Goal: Task Accomplishment & Management: Complete application form

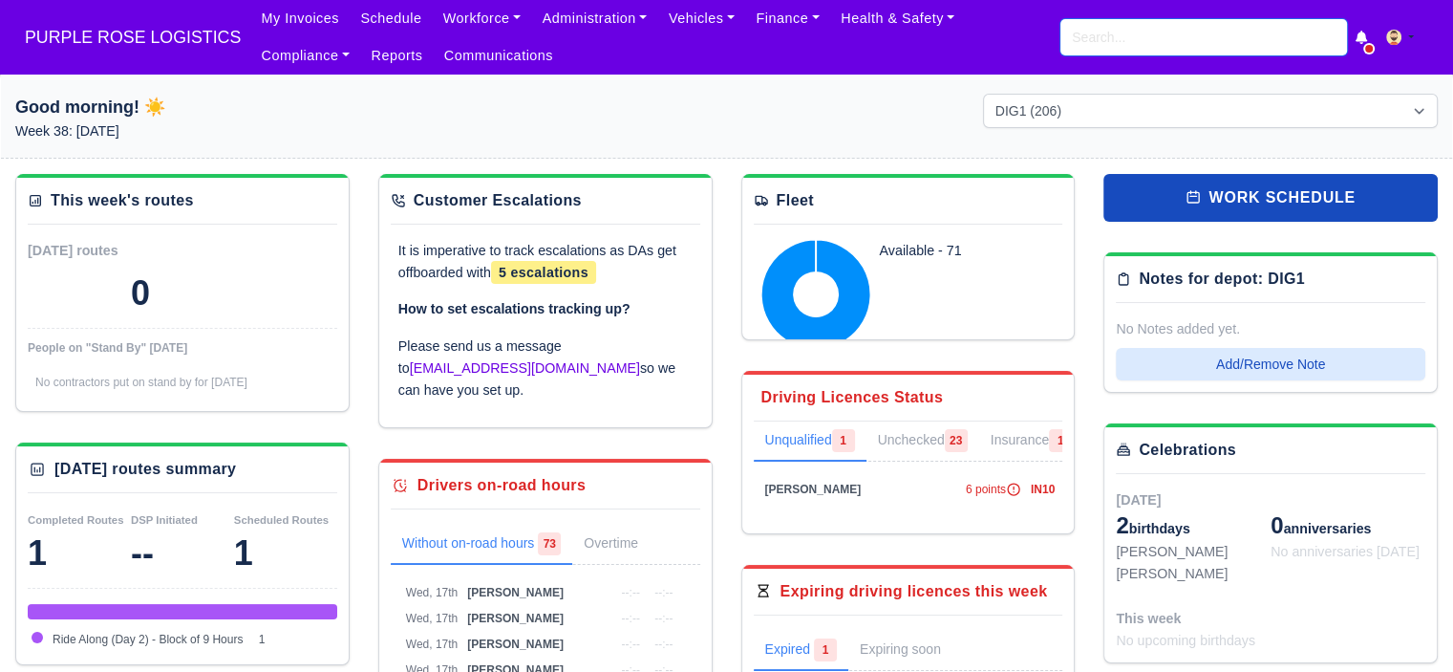
click at [1078, 47] on input "search" at bounding box center [1203, 37] width 287 height 36
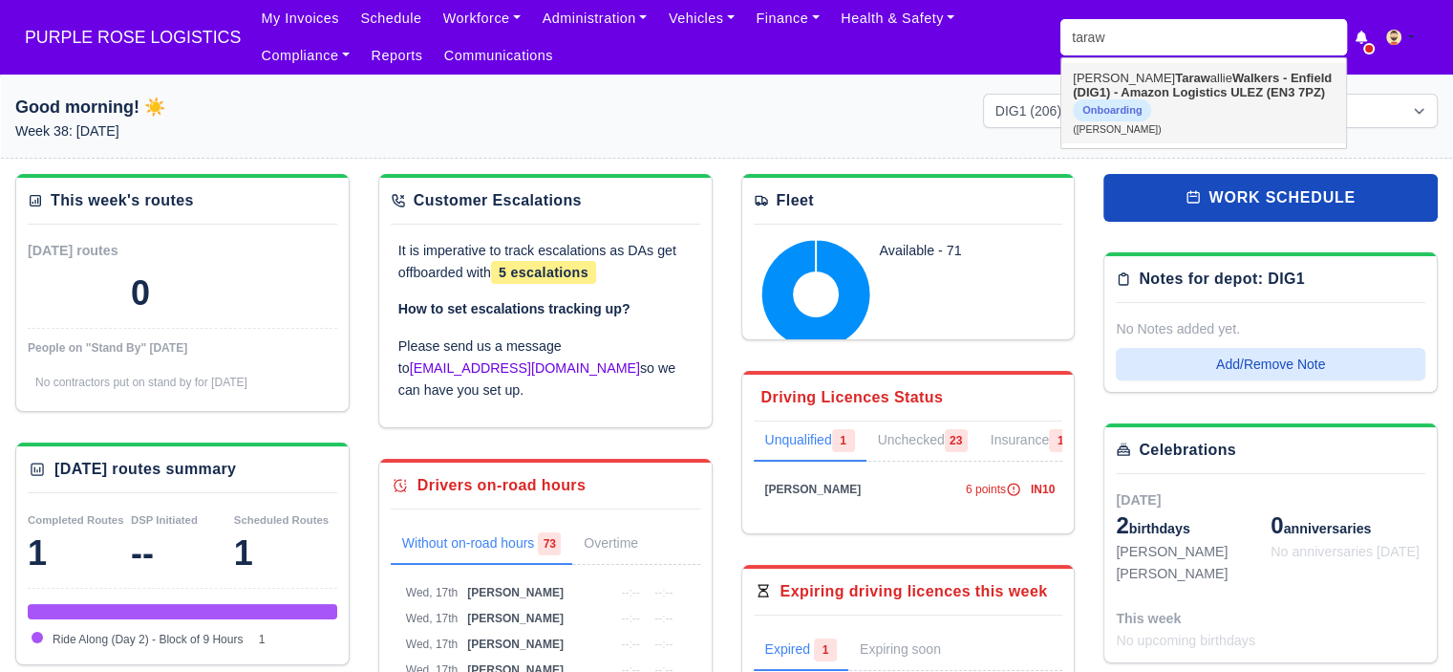
click at [1150, 91] on strong "Walkers - Enfield (DIG1) - Amazon Logistics ULEZ (EN3 7PZ)" at bounding box center [1202, 85] width 259 height 29
type input "[PERSON_NAME]"
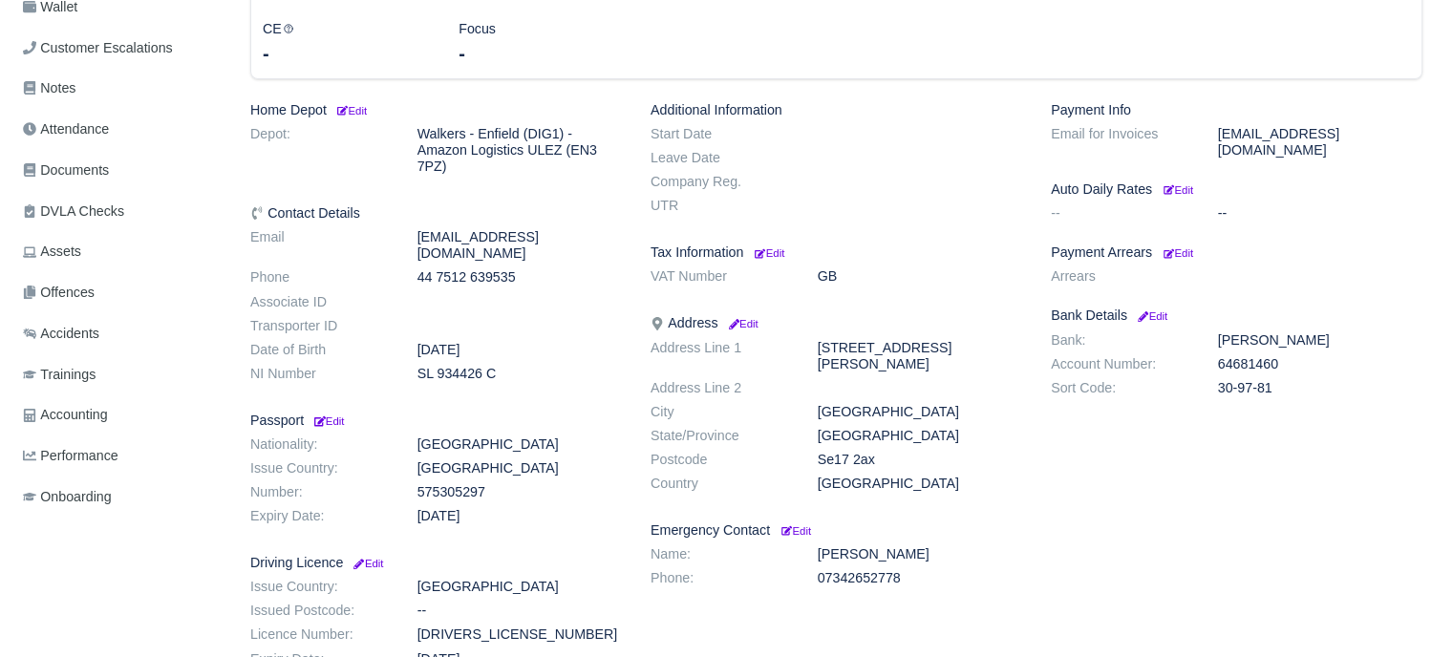
scroll to position [287, 0]
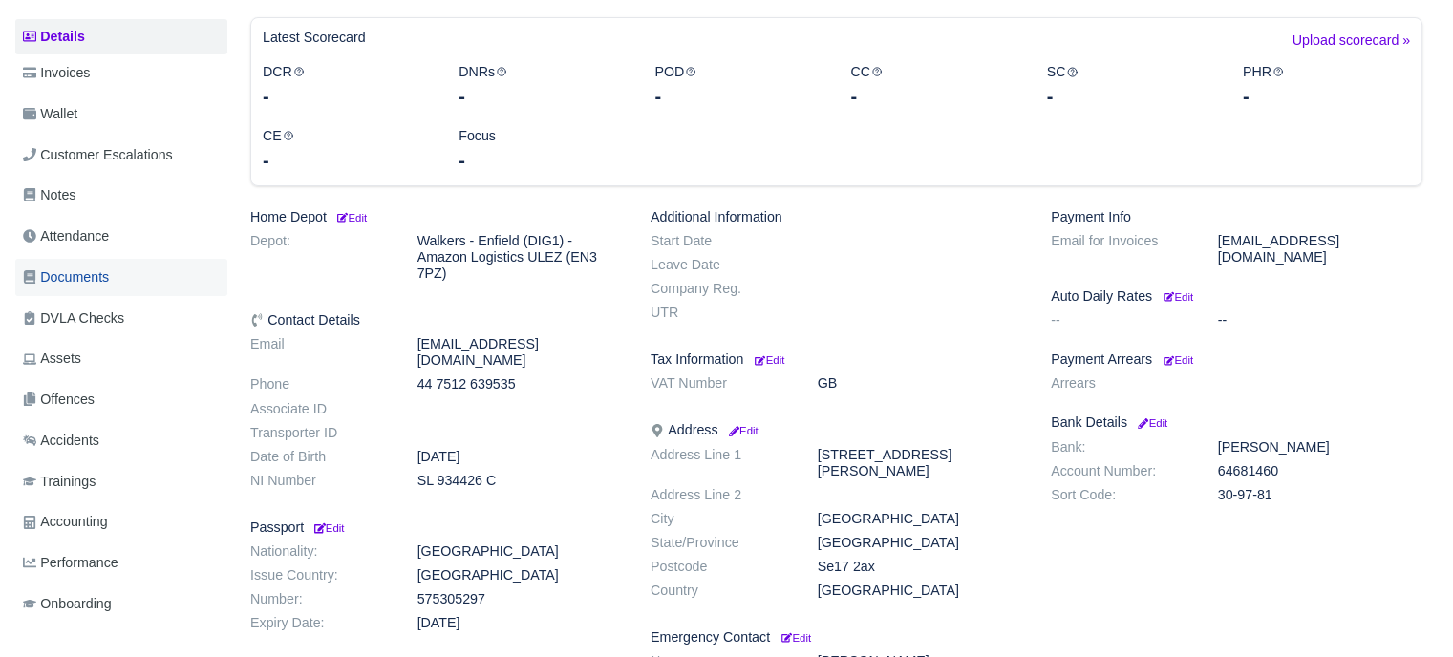
click at [76, 272] on span "Documents" at bounding box center [66, 278] width 86 height 22
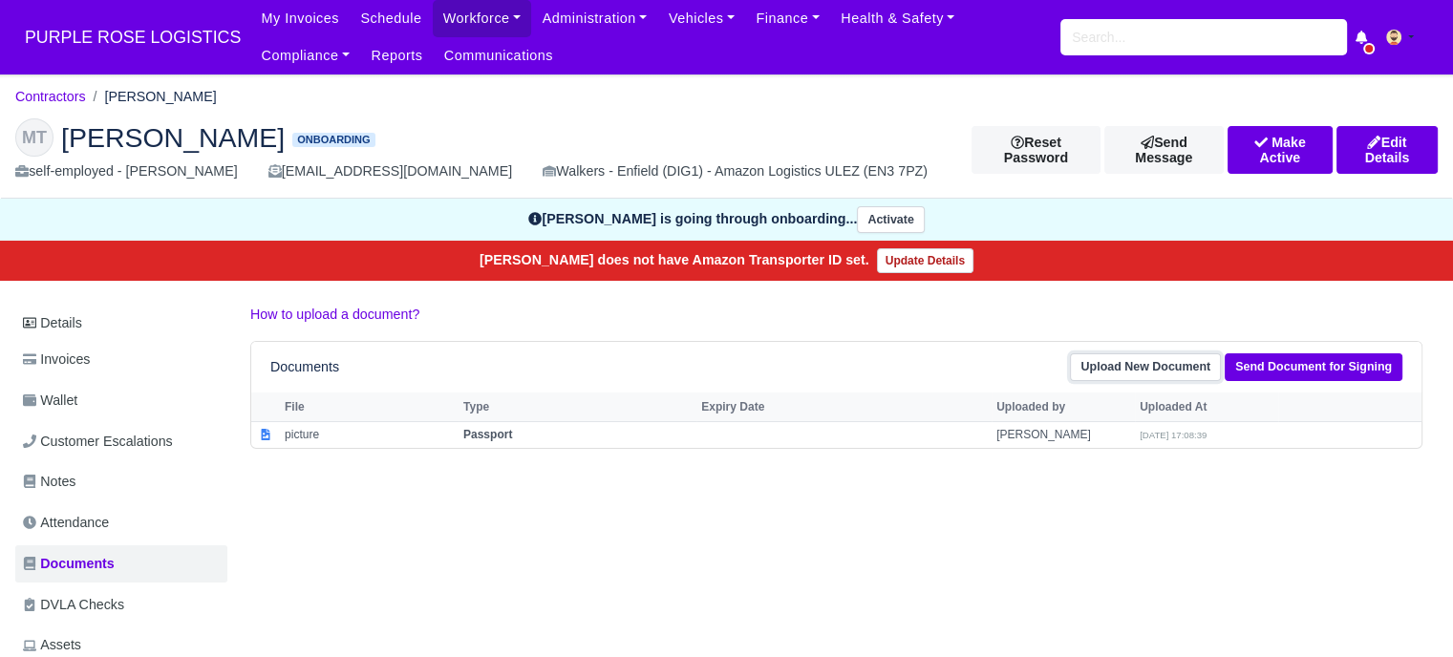
click at [1179, 372] on link "Upload New Document" at bounding box center [1145, 367] width 151 height 28
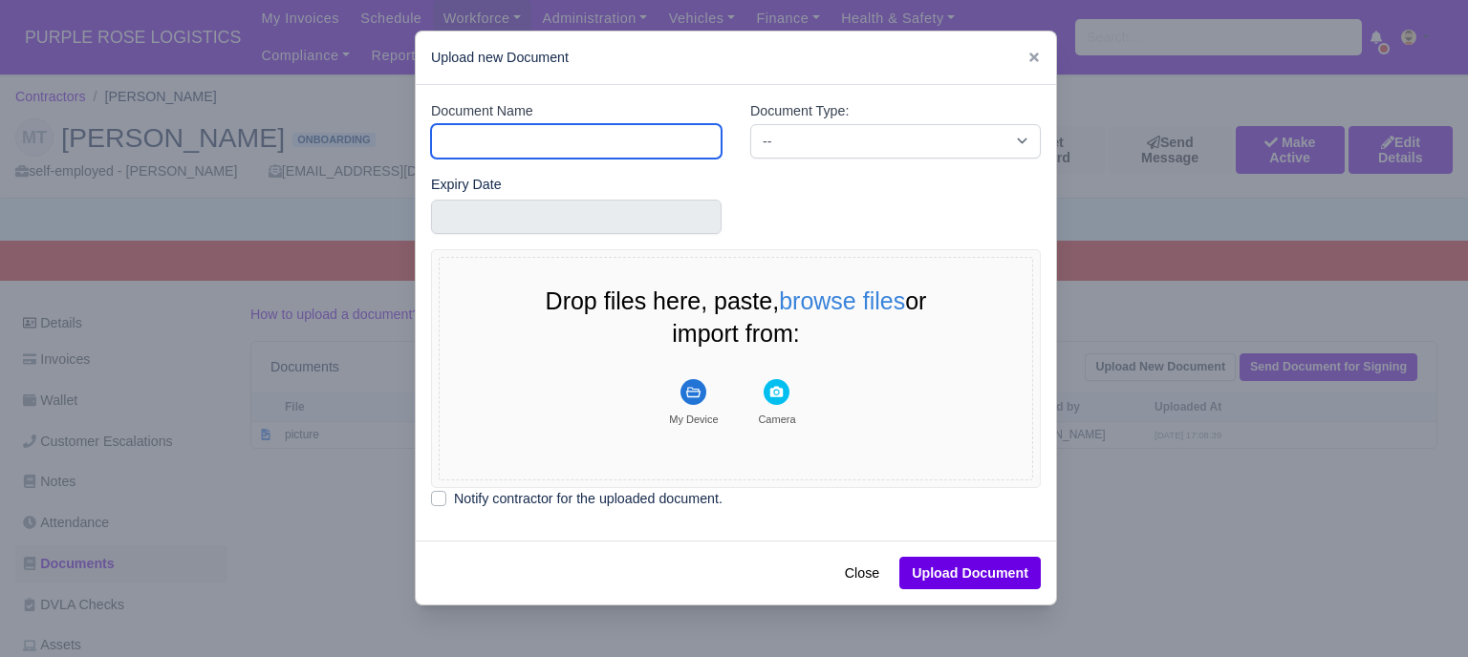
click at [614, 141] on input "Document Name" at bounding box center [576, 141] width 290 height 34
type input "pi"
click at [832, 557] on button "Close" at bounding box center [861, 573] width 59 height 32
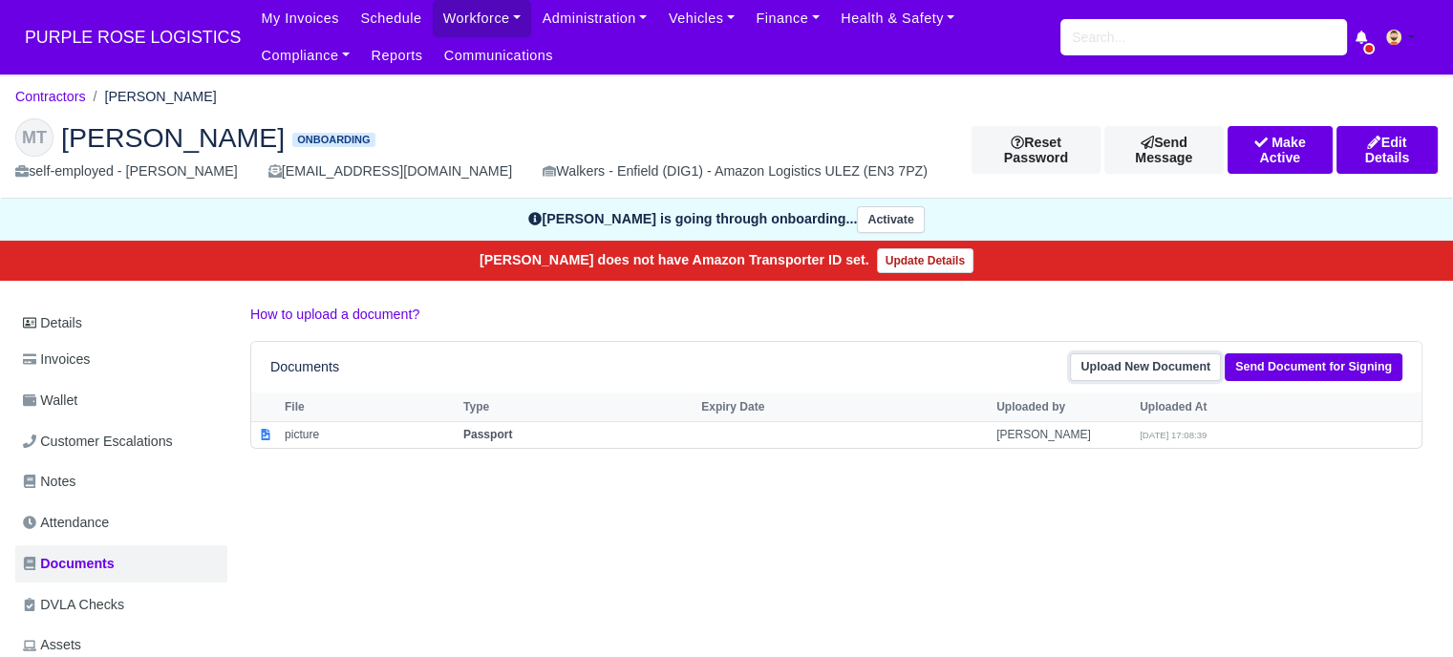
click at [1165, 362] on link "Upload New Document" at bounding box center [1145, 367] width 151 height 28
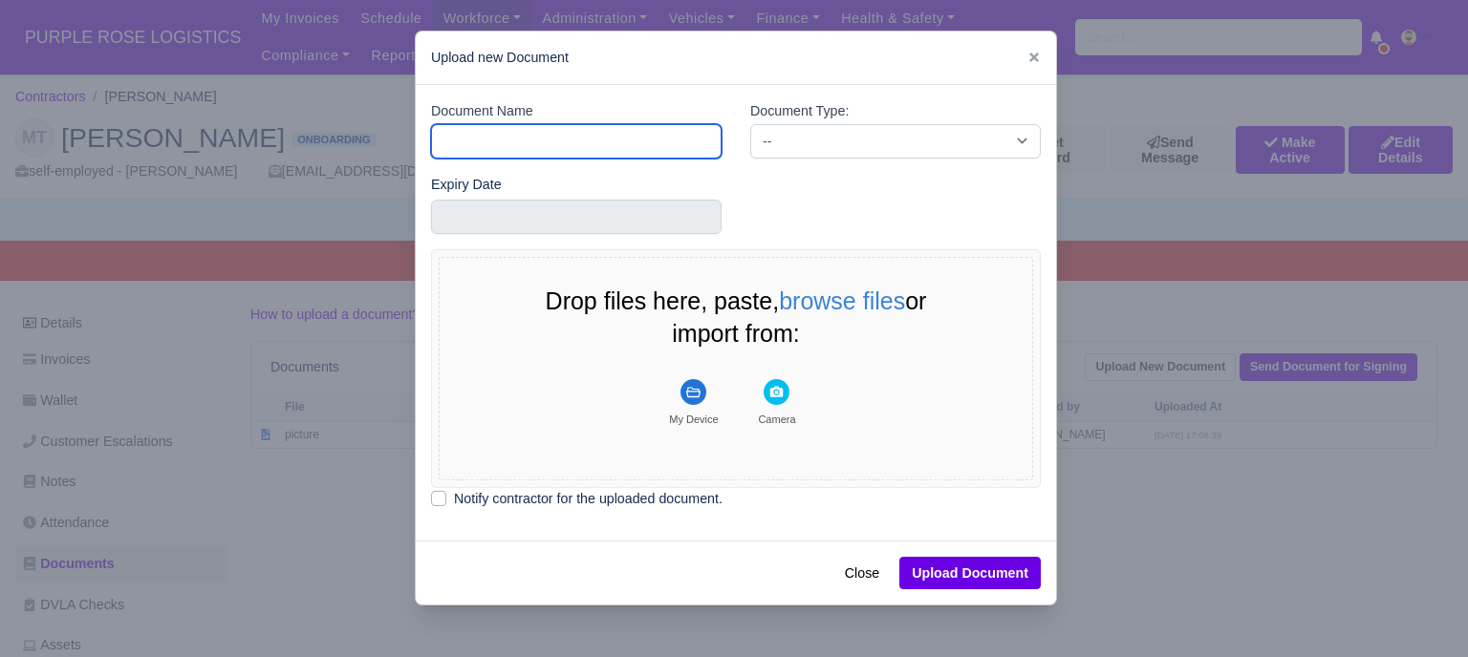
click at [580, 140] on input "Document Name" at bounding box center [576, 141] width 290 height 34
type input "photo"
click at [827, 124] on div "Document Type: -- Accounting Engagement Letter Age Verification Confirmation Ba…" at bounding box center [895, 129] width 290 height 58
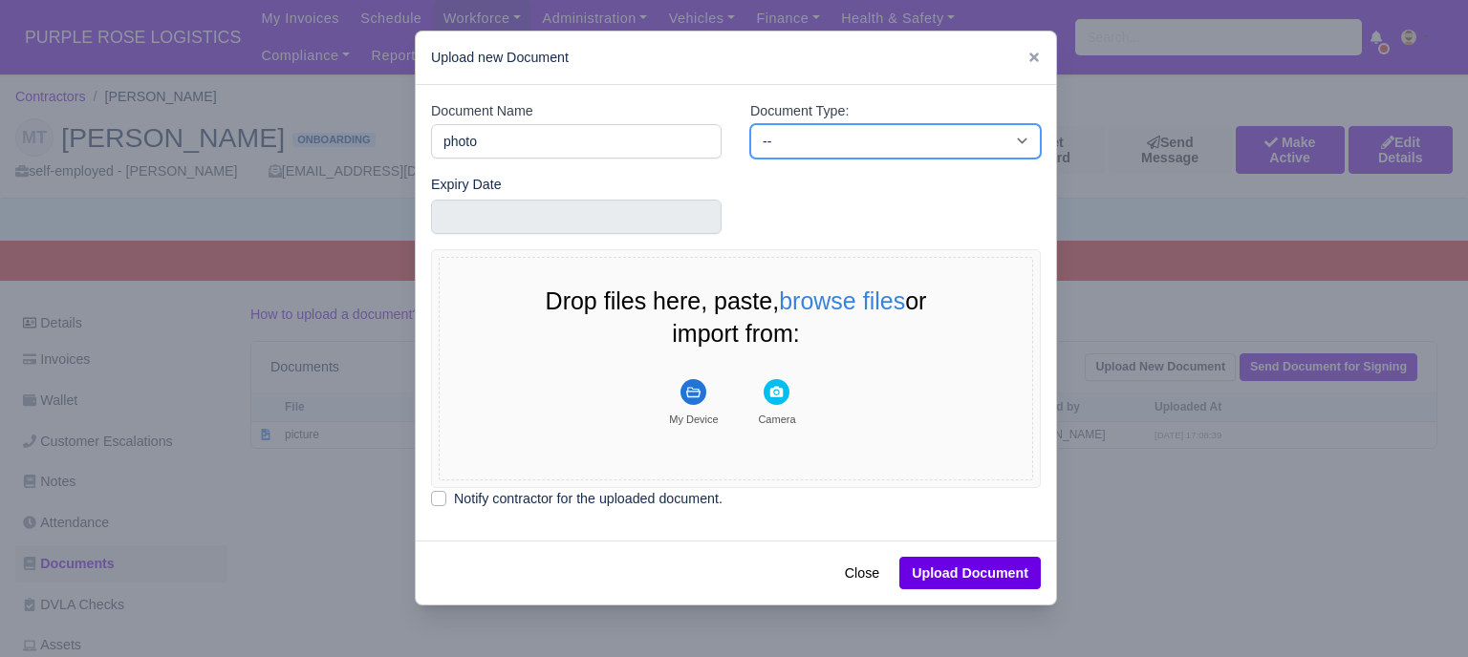
click at [825, 133] on select "-- Accounting Engagement Letter Age Verification Confirmation Background Check …" at bounding box center [895, 141] width 290 height 34
drag, startPoint x: 825, startPoint y: 133, endPoint x: 799, endPoint y: 146, distance: 29.1
click at [822, 135] on select "-- Accounting Engagement Letter Age Verification Confirmation Background Check …" at bounding box center [895, 141] width 290 height 34
click at [690, 408] on button "My Device" at bounding box center [694, 403] width 82 height 66
click at [1167, 184] on div at bounding box center [734, 328] width 1468 height 657
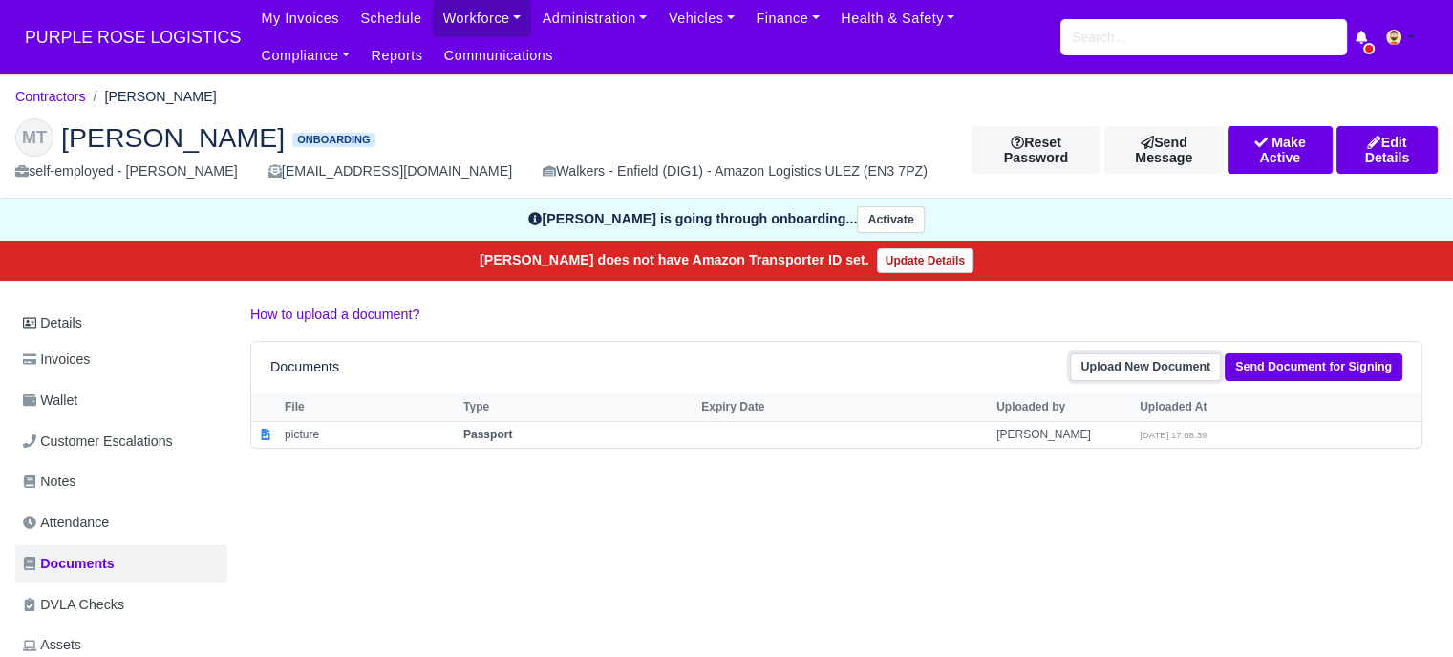
click at [1160, 368] on link "Upload New Document" at bounding box center [1145, 367] width 151 height 28
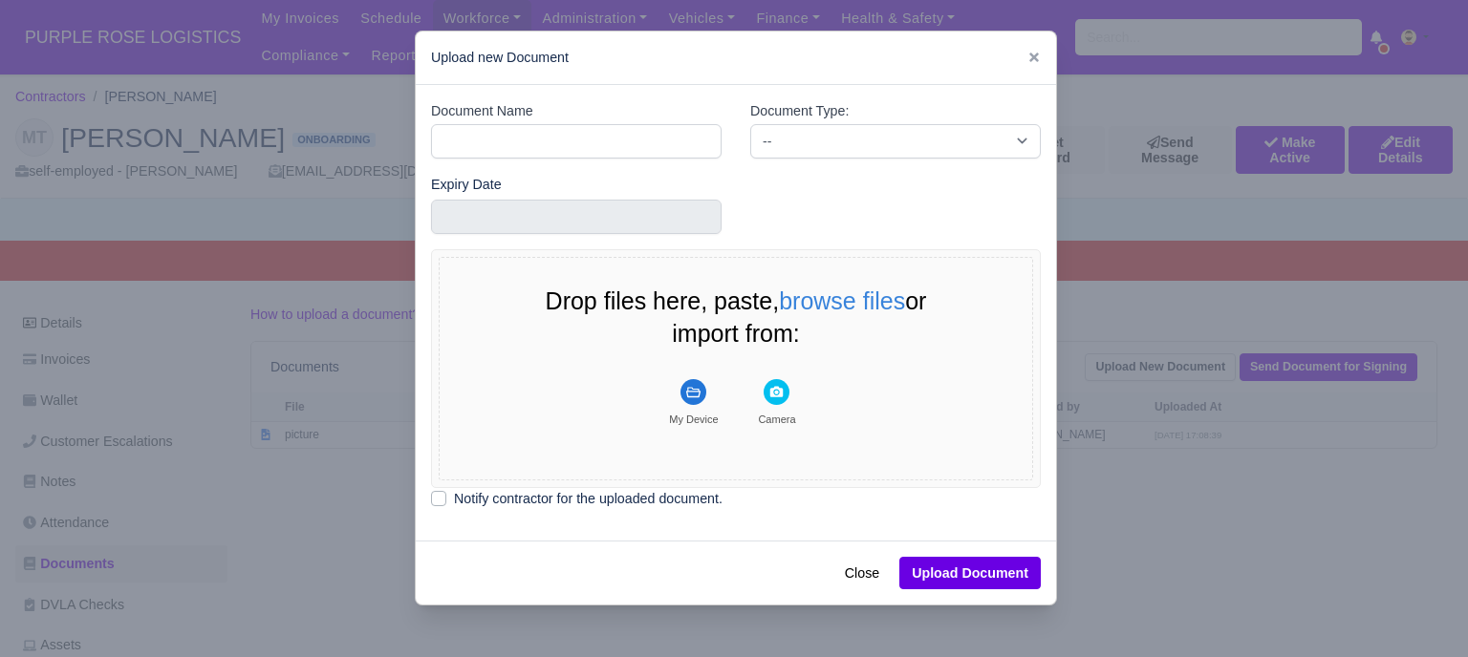
click at [560, 157] on div "Document Name" at bounding box center [576, 137] width 319 height 74
click at [562, 149] on input "Document Name" at bounding box center [576, 141] width 290 height 34
type input "photo"
click at [699, 388] on button "My Device" at bounding box center [694, 403] width 82 height 66
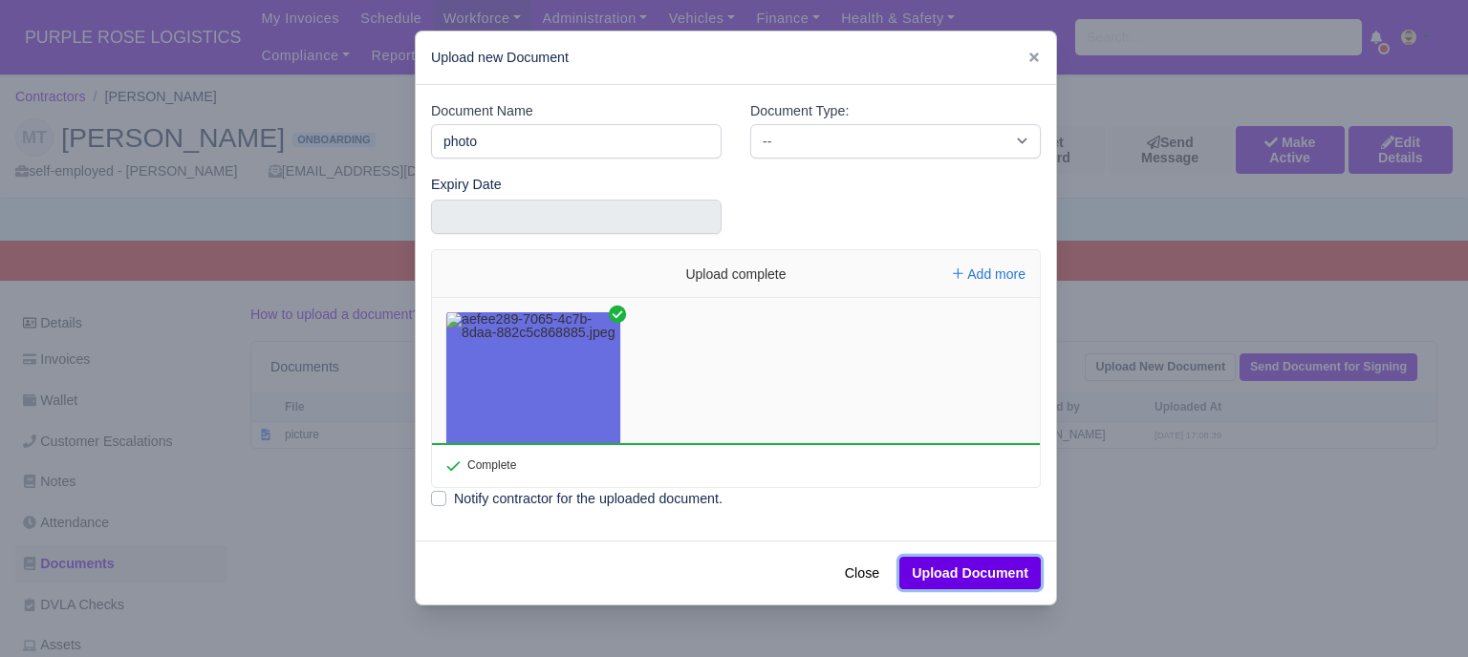
click at [963, 574] on button "Upload Document" at bounding box center [969, 573] width 141 height 32
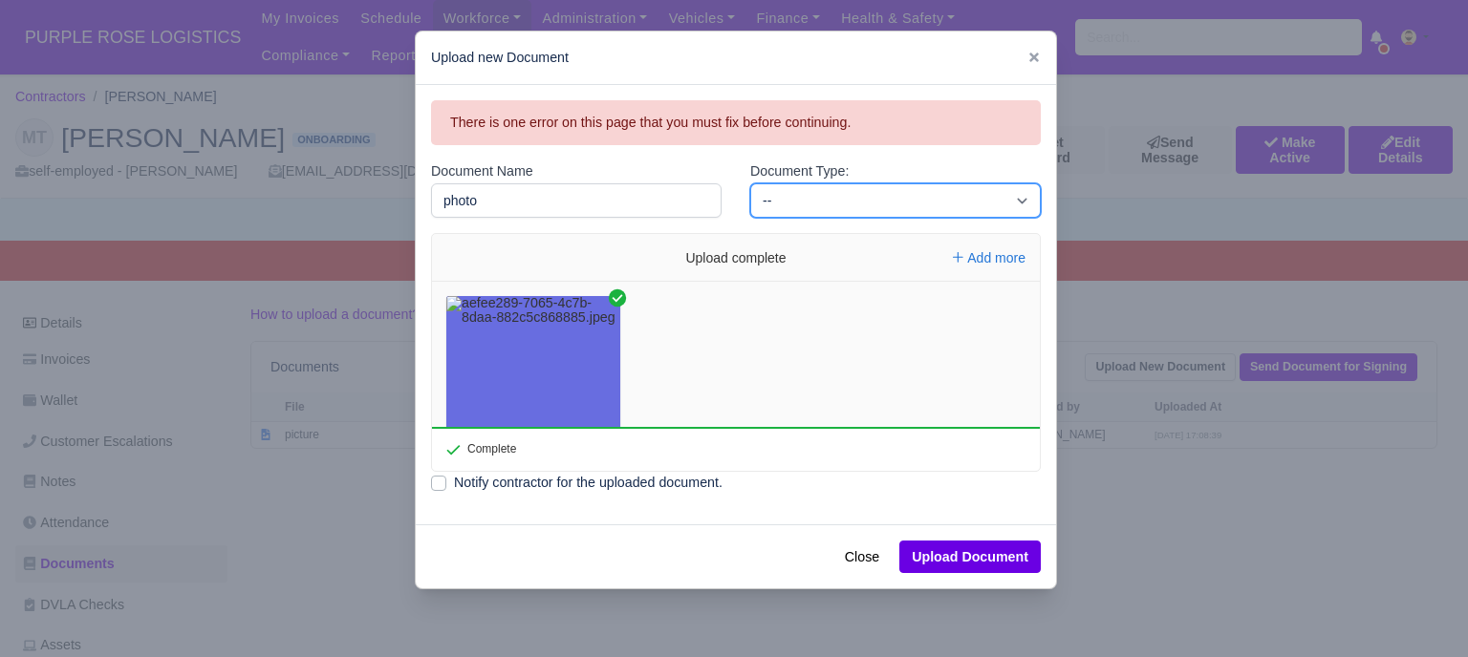
click at [881, 200] on select "-- Accounting Engagement Letter Age Verification Confirmation Background Check …" at bounding box center [895, 200] width 290 height 34
select select "custom"
click at [750, 183] on select "-- Accounting Engagement Letter Age Verification Confirmation Background Check …" at bounding box center [895, 200] width 290 height 34
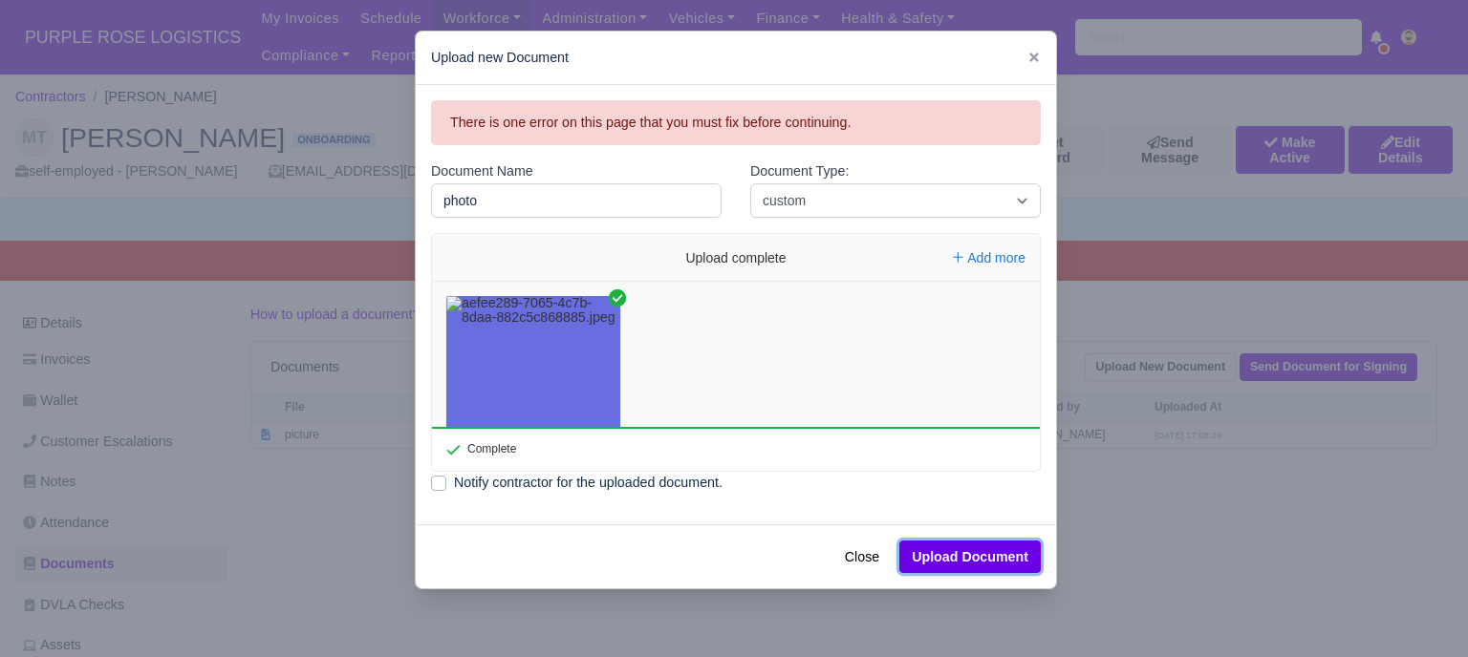
click at [967, 559] on button "Upload Document" at bounding box center [969, 557] width 141 height 32
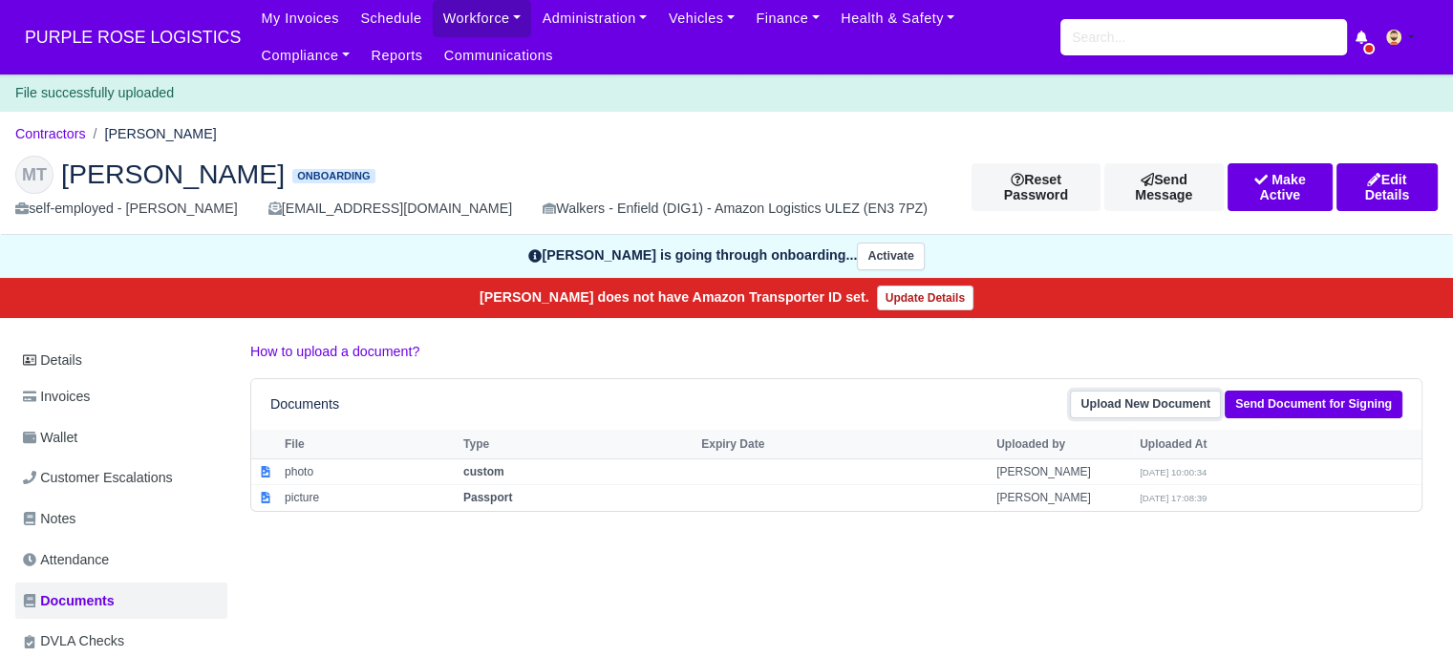
click at [1140, 408] on link "Upload New Document" at bounding box center [1145, 405] width 151 height 28
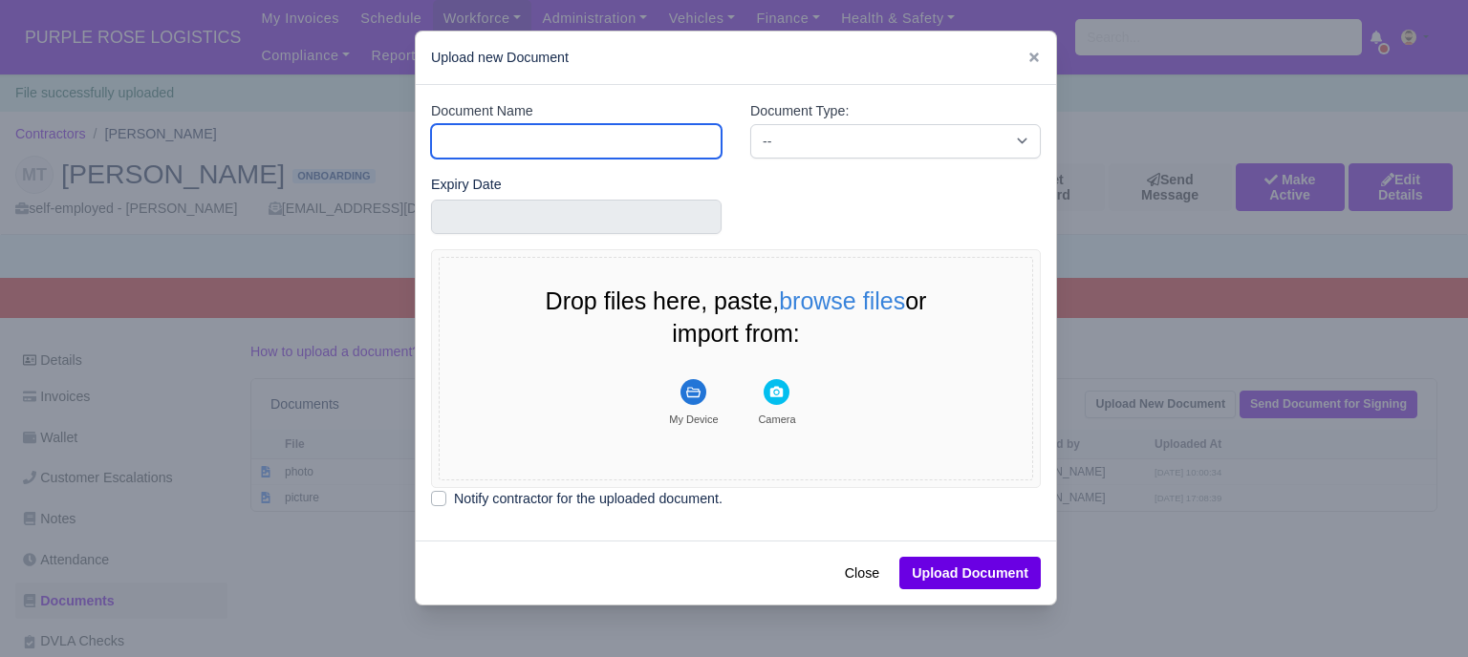
click at [632, 131] on input "Document Name" at bounding box center [576, 141] width 290 height 34
type input "Driver License"
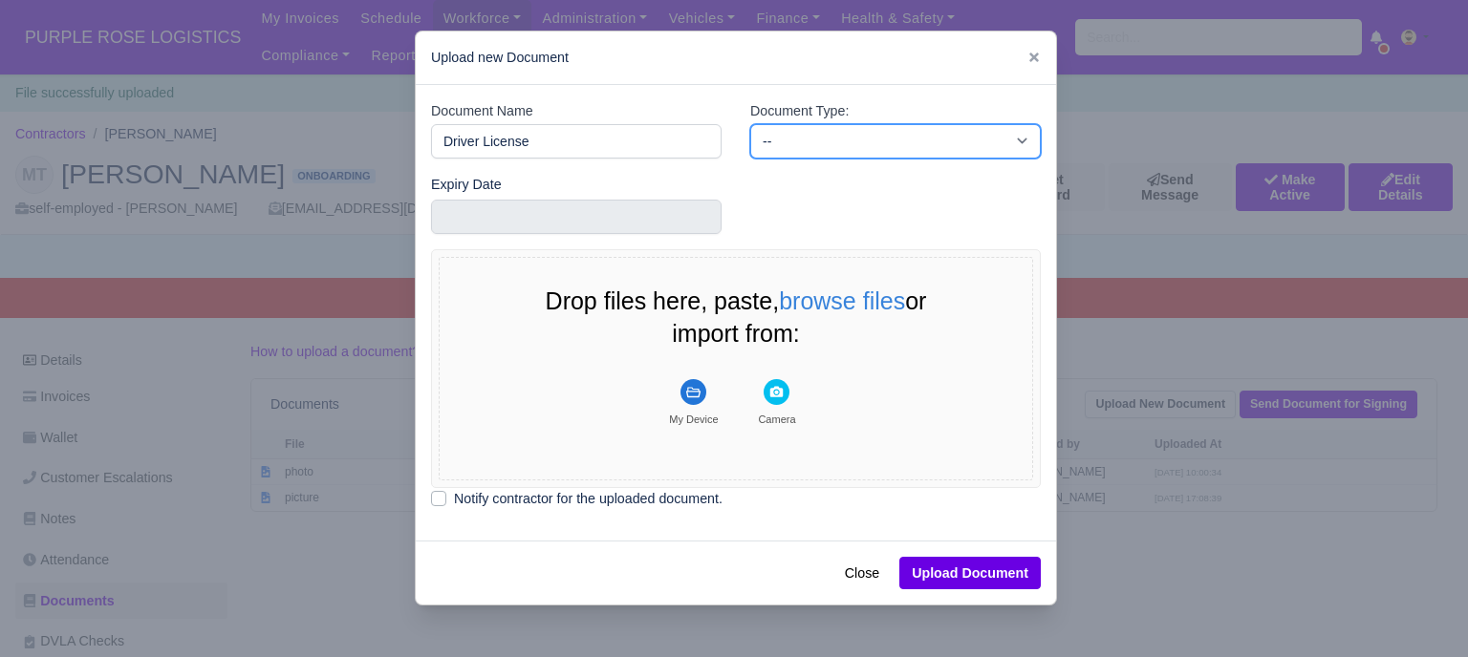
click at [850, 131] on select "-- Accounting Engagement Letter Age Verification Confirmation Background Check …" at bounding box center [895, 141] width 290 height 34
select select "driving-licence-front"
click at [750, 124] on select "-- Accounting Engagement Letter Age Verification Confirmation Background Check …" at bounding box center [895, 141] width 290 height 34
click at [699, 396] on button "My Device" at bounding box center [694, 403] width 82 height 66
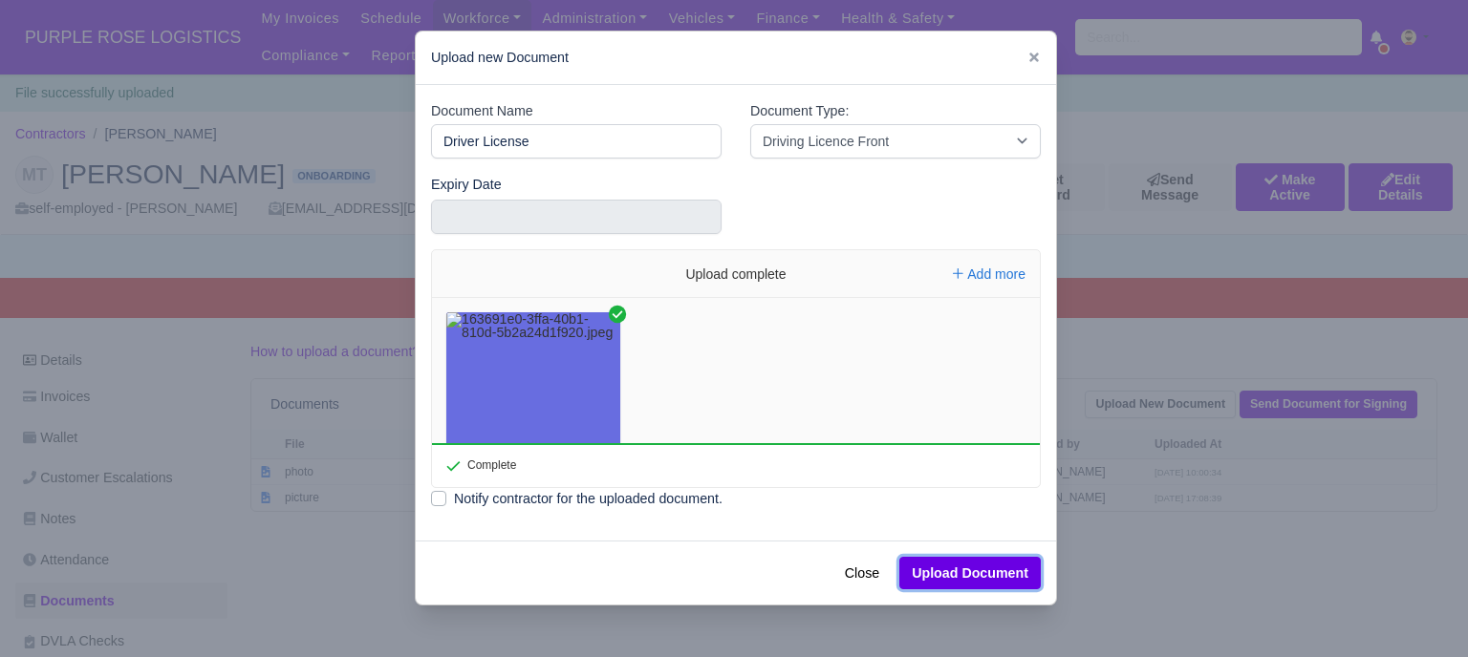
click at [978, 571] on button "Upload Document" at bounding box center [969, 573] width 141 height 32
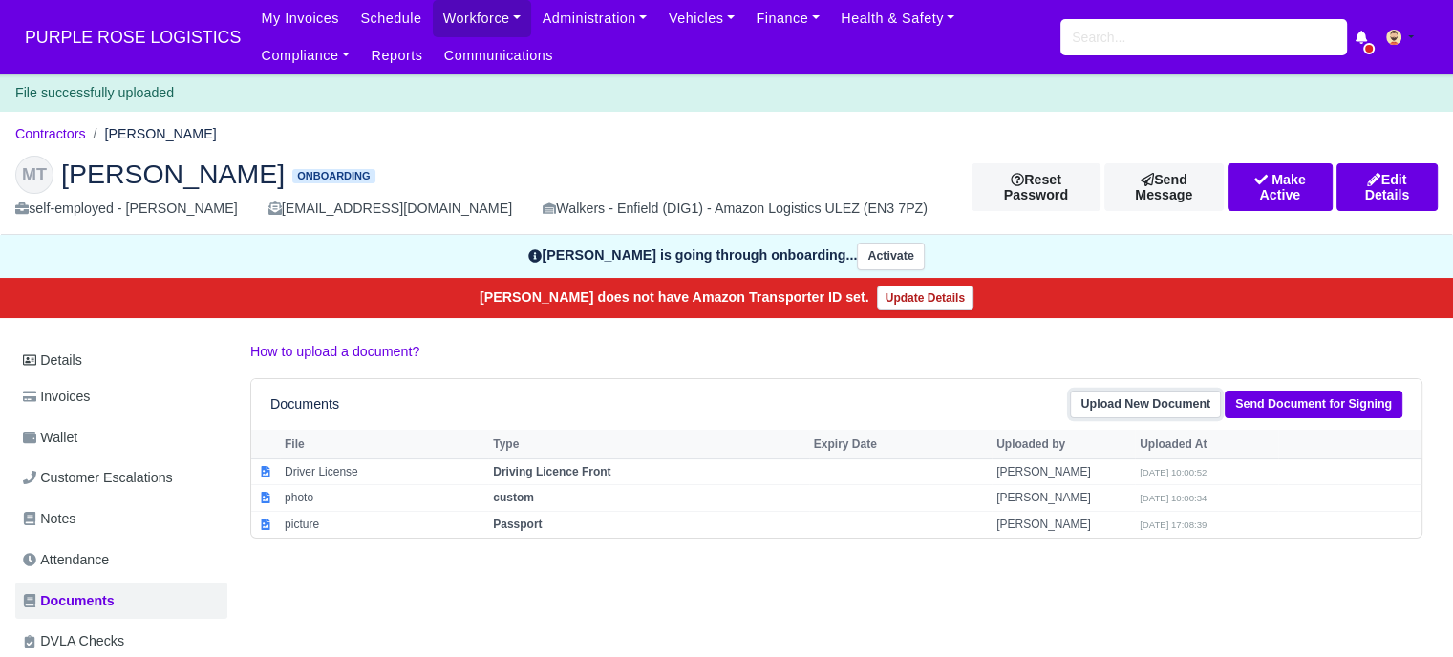
click at [1122, 406] on link "Upload New Document" at bounding box center [1145, 405] width 151 height 28
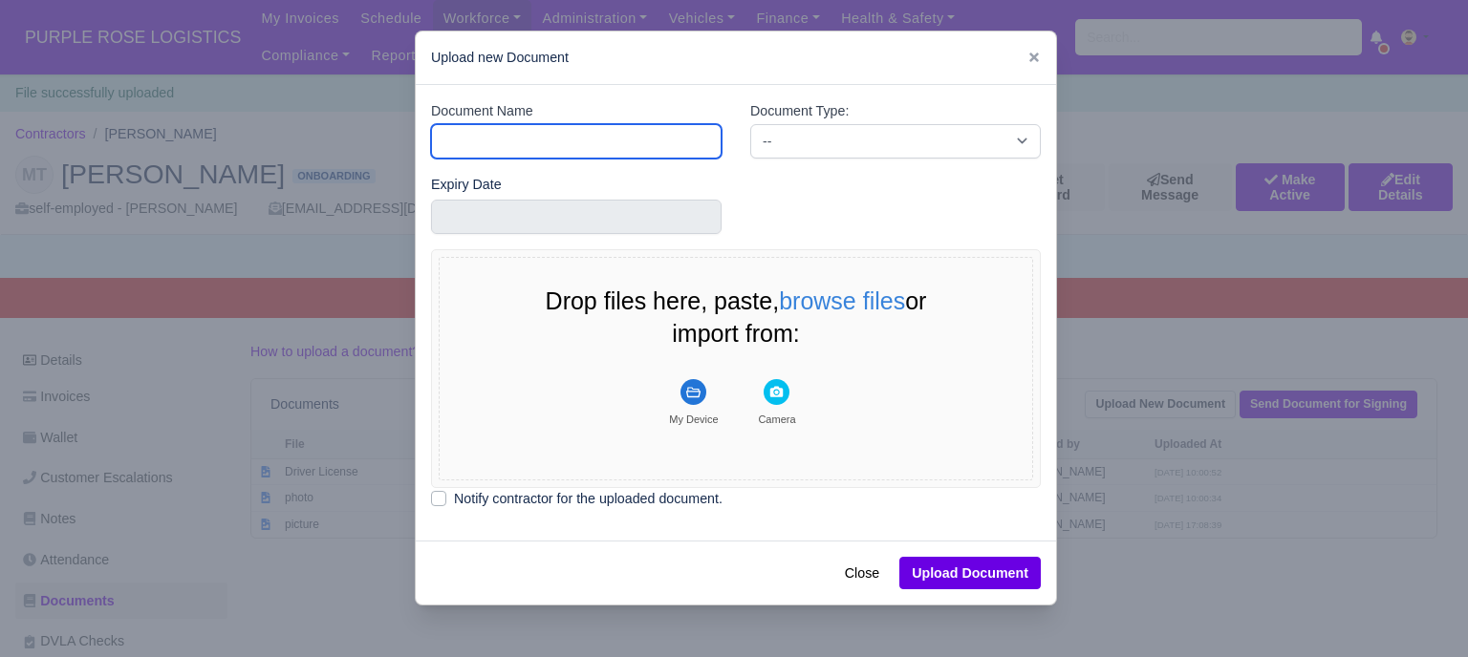
click at [613, 147] on input "Document Name" at bounding box center [576, 141] width 290 height 34
type input "Driver License"
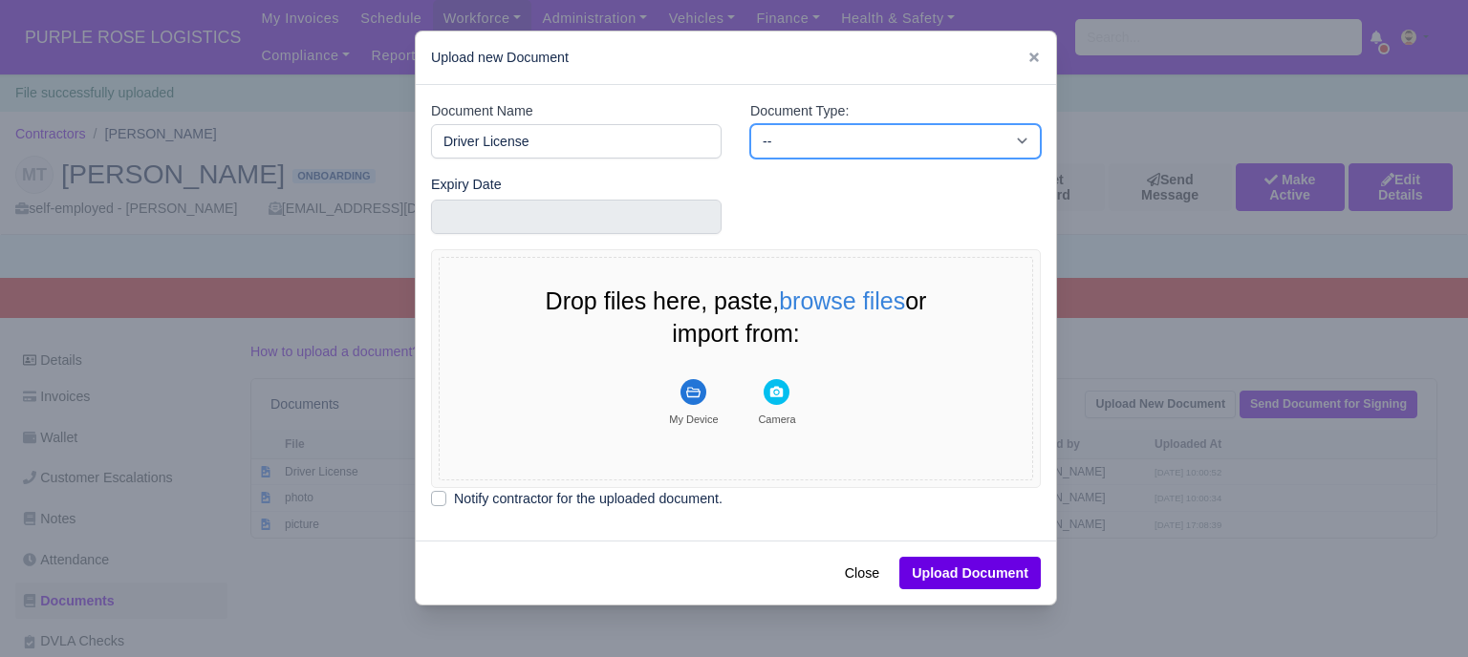
click at [879, 136] on select "-- Accounting Engagement Letter Age Verification Confirmation Background Check …" at bounding box center [895, 141] width 290 height 34
select select "driving-licence-back"
click at [750, 124] on select "-- Accounting Engagement Letter Age Verification Confirmation Background Check …" at bounding box center [895, 141] width 290 height 34
click at [691, 400] on rect "File Uploader" at bounding box center [693, 392] width 26 height 26
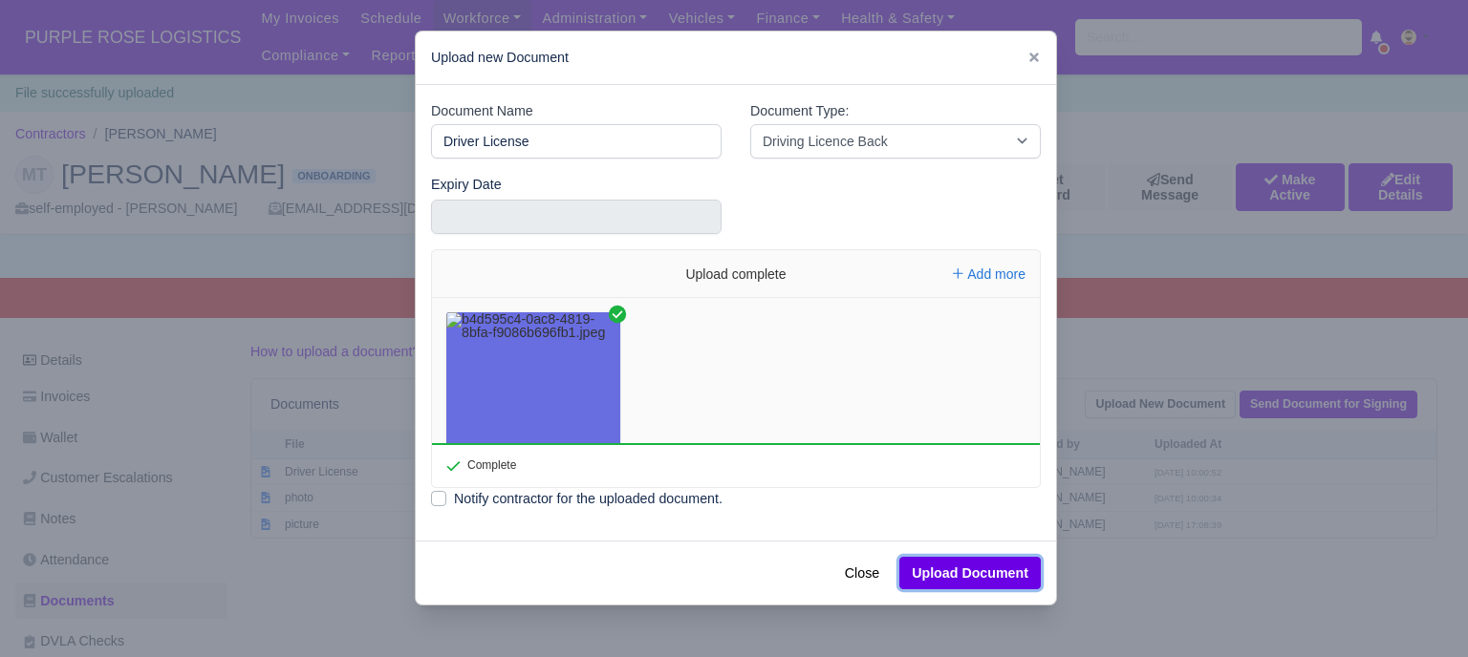
click at [981, 579] on button "Upload Document" at bounding box center [969, 573] width 141 height 32
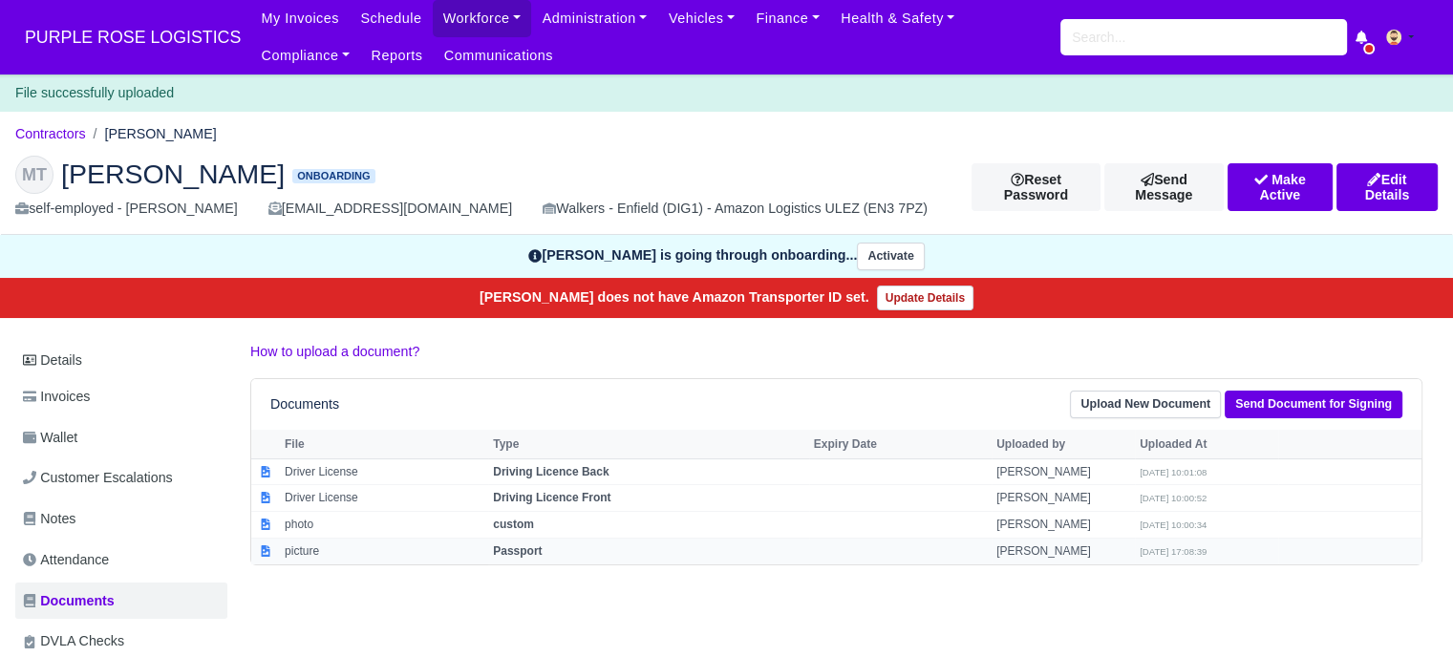
click at [531, 548] on strong "Passport" at bounding box center [517, 551] width 49 height 13
select select "passport"
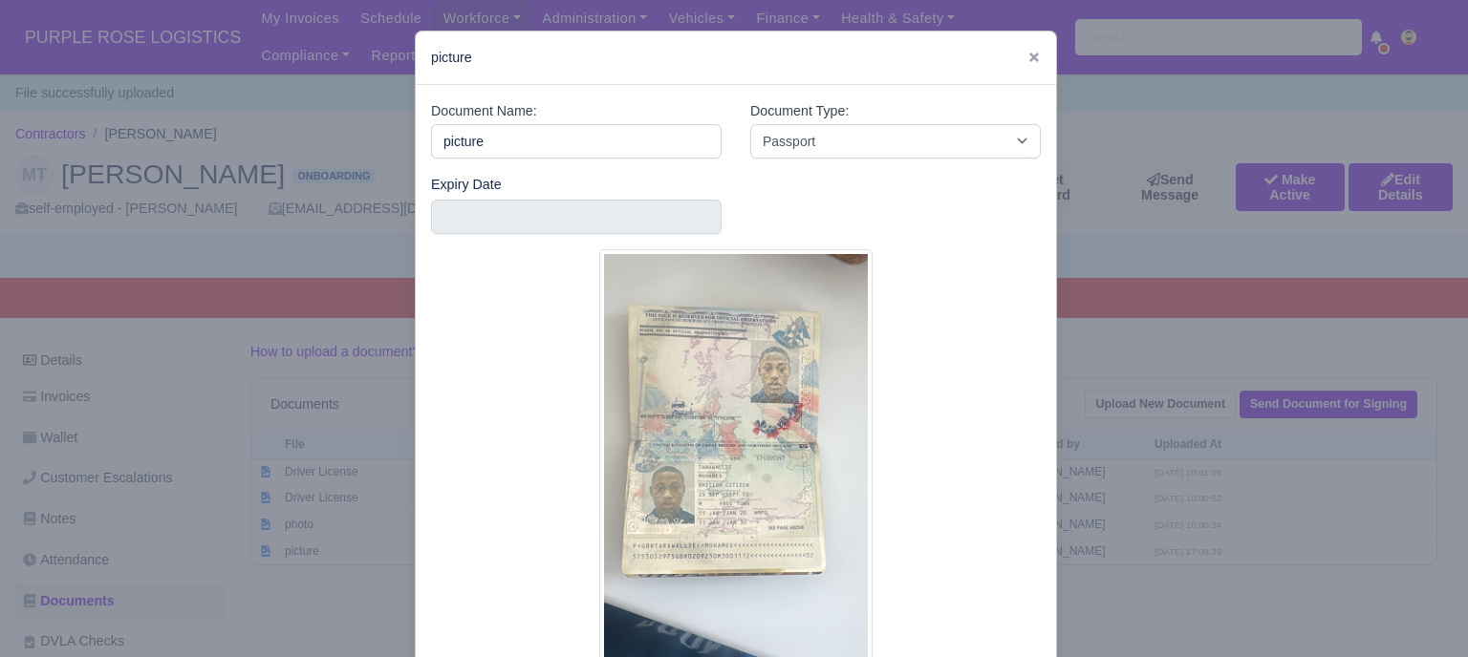
click at [1131, 371] on div at bounding box center [734, 328] width 1468 height 657
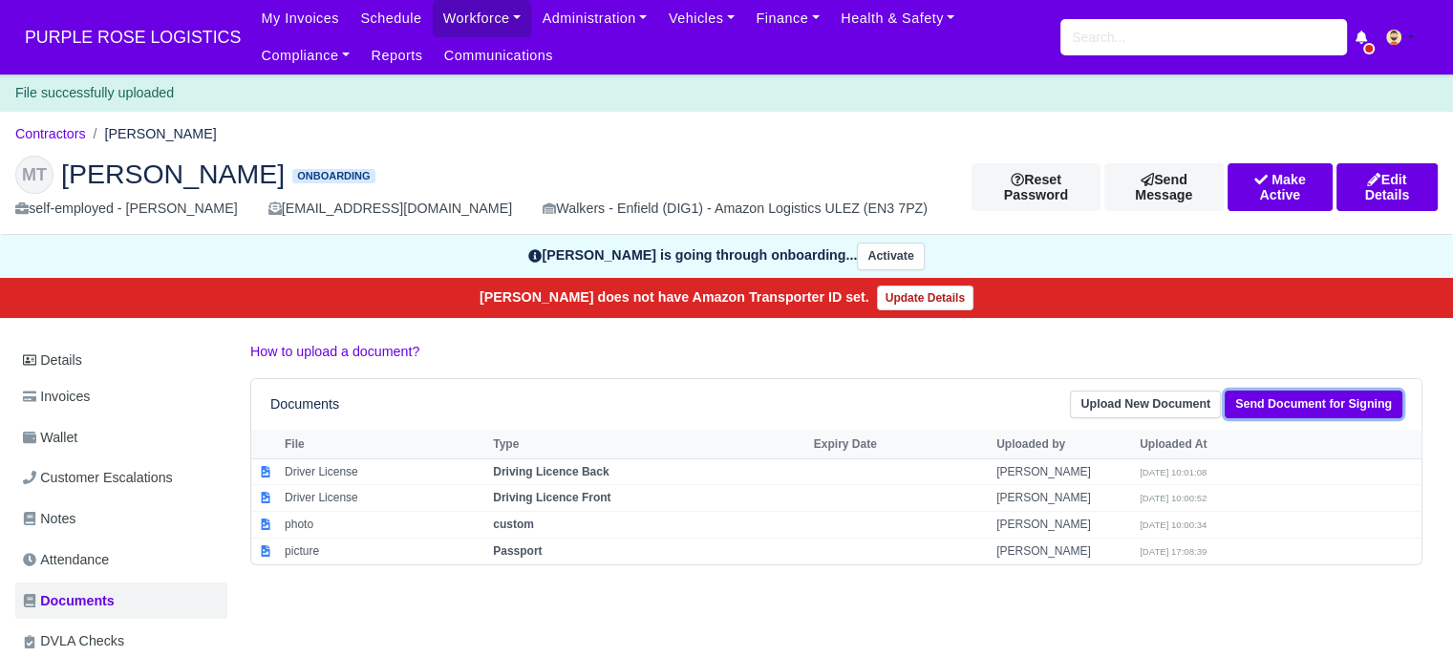
click at [1289, 400] on link "Send Document for Signing" at bounding box center [1314, 405] width 178 height 28
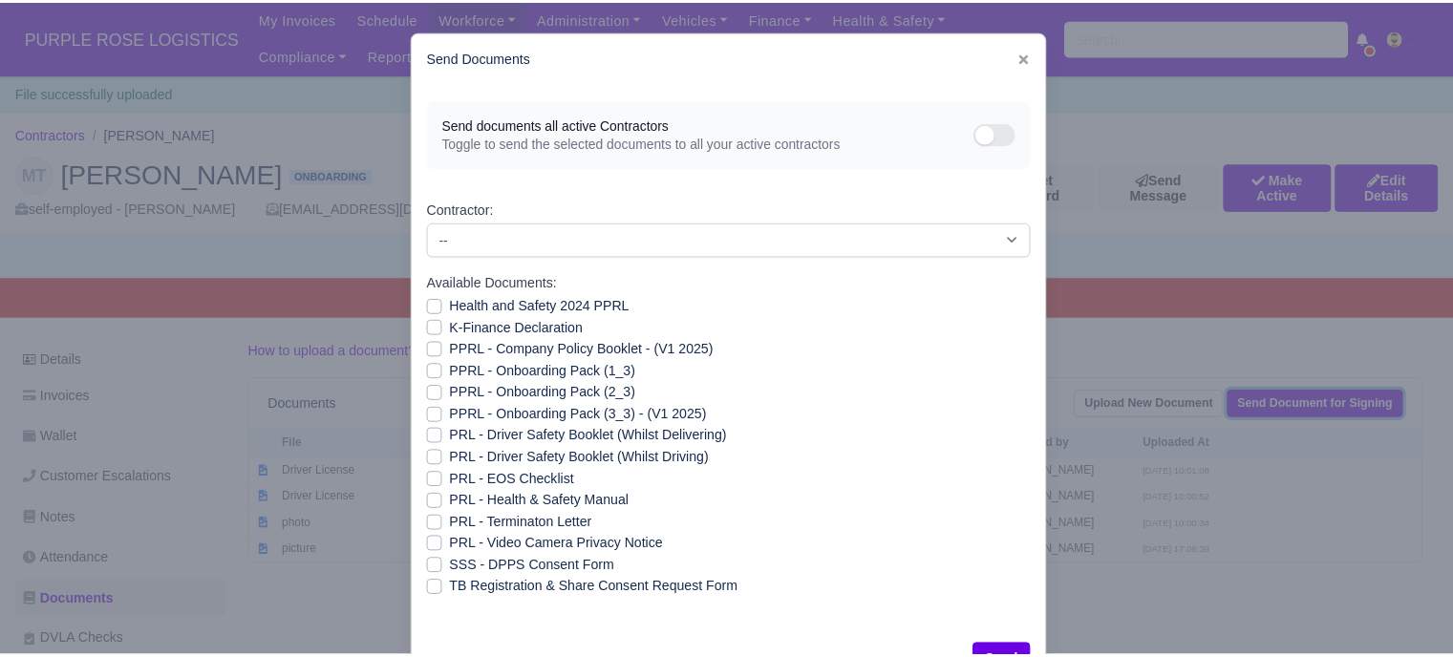
scroll to position [69, 0]
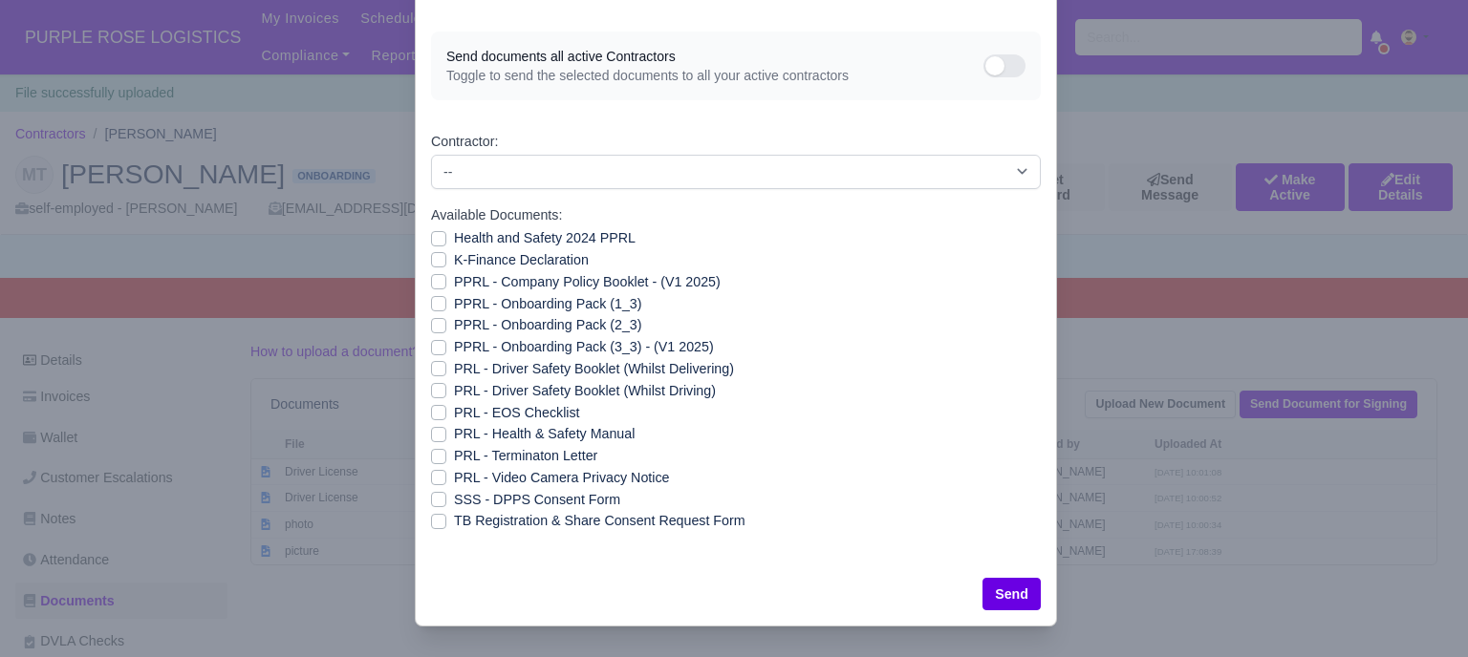
click at [454, 240] on label "Health and Safety 2024 PPRL" at bounding box center [545, 238] width 182 height 22
click at [432, 240] on input "Health and Safety 2024 PPRL" at bounding box center [438, 234] width 15 height 15
checkbox input "true"
click at [454, 257] on label "K-Finance Declaration" at bounding box center [521, 260] width 135 height 22
click at [431, 257] on input "K-Finance Declaration" at bounding box center [438, 256] width 15 height 15
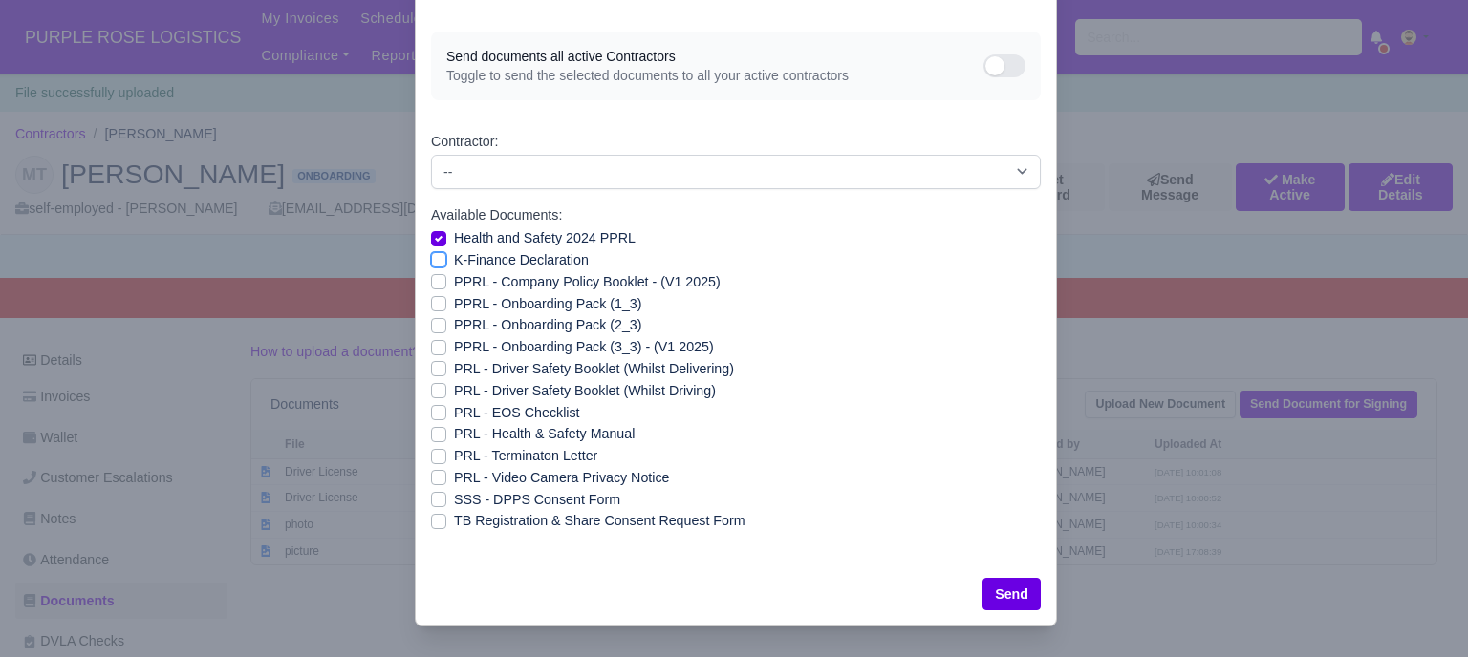
checkbox input "true"
click at [454, 275] on label "PPRL - Company Policy Booklet - (V1 2025)" at bounding box center [587, 282] width 267 height 22
click at [431, 275] on input "PPRL - Company Policy Booklet - (V1 2025)" at bounding box center [438, 278] width 15 height 15
checkbox input "true"
drag, startPoint x: 435, startPoint y: 294, endPoint x: 434, endPoint y: 311, distance: 17.2
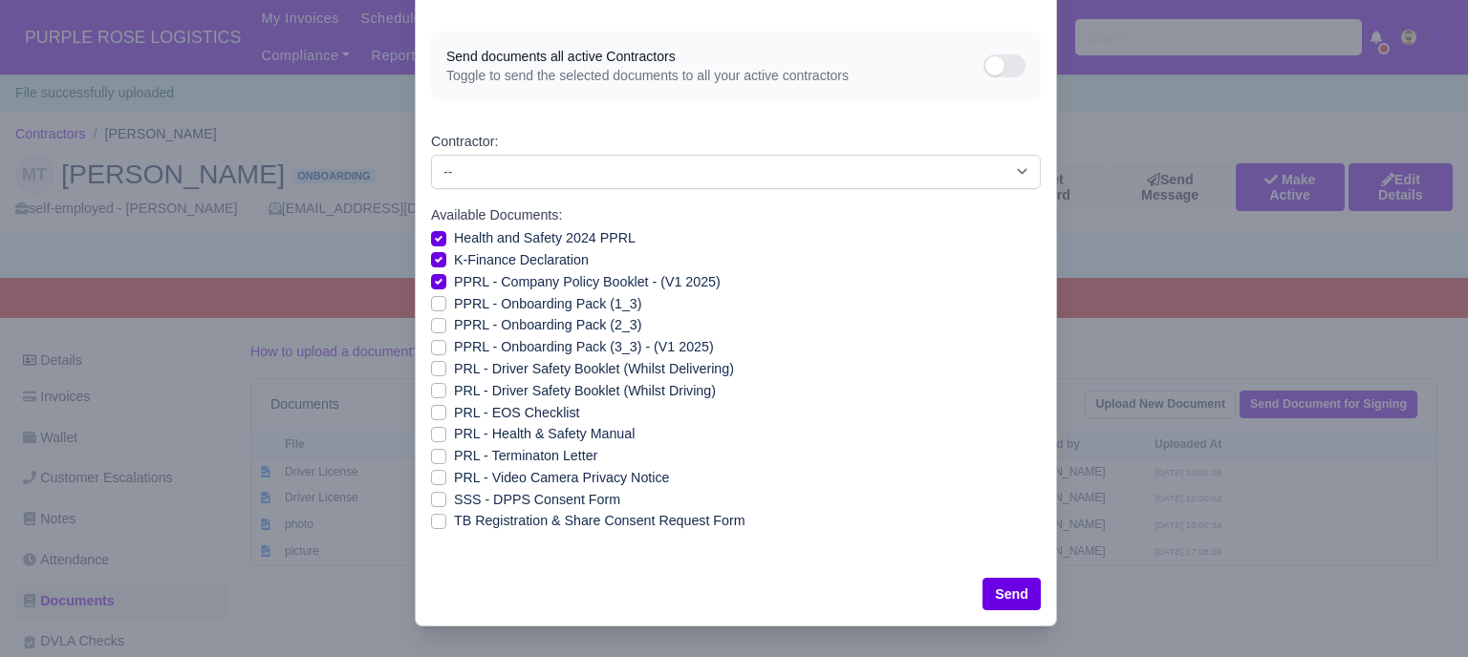
click at [454, 296] on label "PPRL - Onboarding Pack (1_3)" at bounding box center [547, 304] width 187 height 22
click at [435, 296] on input "PPRL - Onboarding Pack (1_3)" at bounding box center [438, 300] width 15 height 15
checkbox input "true"
click at [454, 323] on label "PPRL - Onboarding Pack (2_3)" at bounding box center [547, 325] width 187 height 22
click at [435, 323] on input "PPRL - Onboarding Pack (2_3)" at bounding box center [438, 321] width 15 height 15
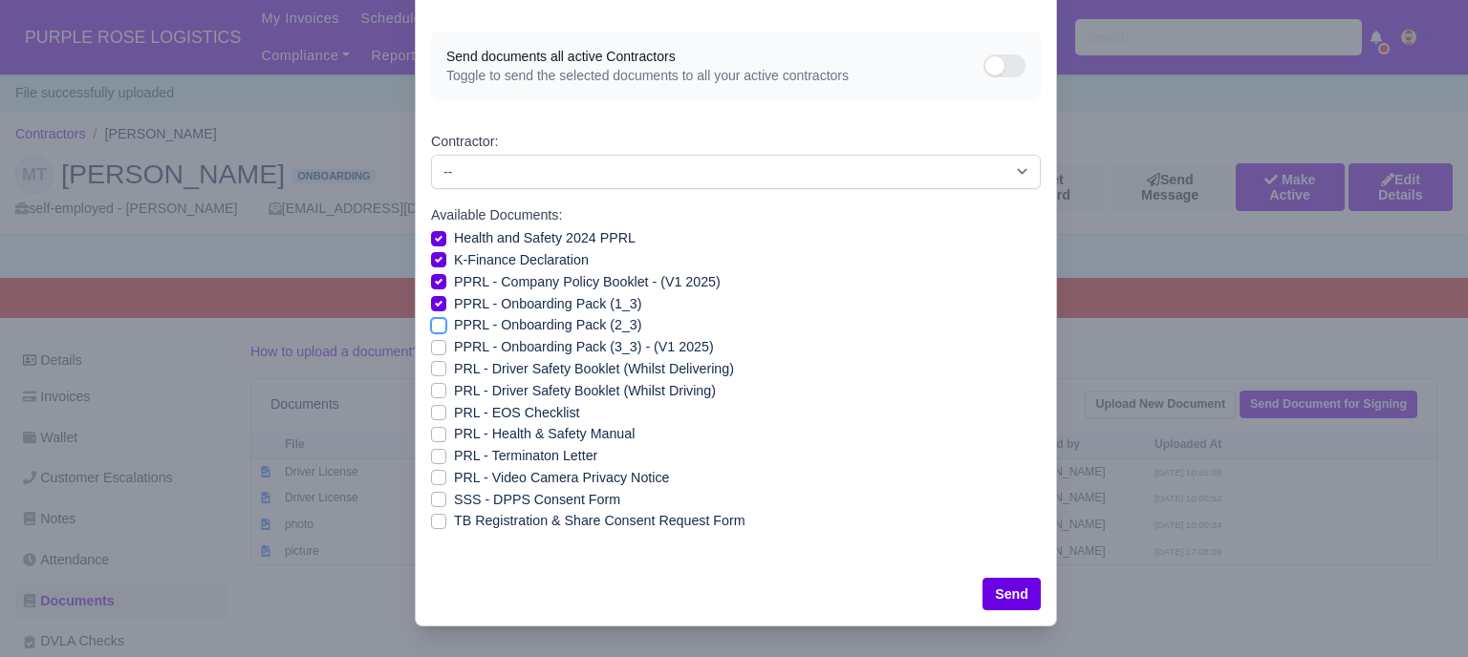
checkbox input "true"
drag, startPoint x: 435, startPoint y: 345, endPoint x: 434, endPoint y: 365, distance: 20.1
click at [454, 347] on label "PPRL - Onboarding Pack (3_3) - (V1 2025)" at bounding box center [584, 347] width 260 height 22
click at [434, 347] on input "PPRL - Onboarding Pack (3_3) - (V1 2025)" at bounding box center [438, 343] width 15 height 15
checkbox input "true"
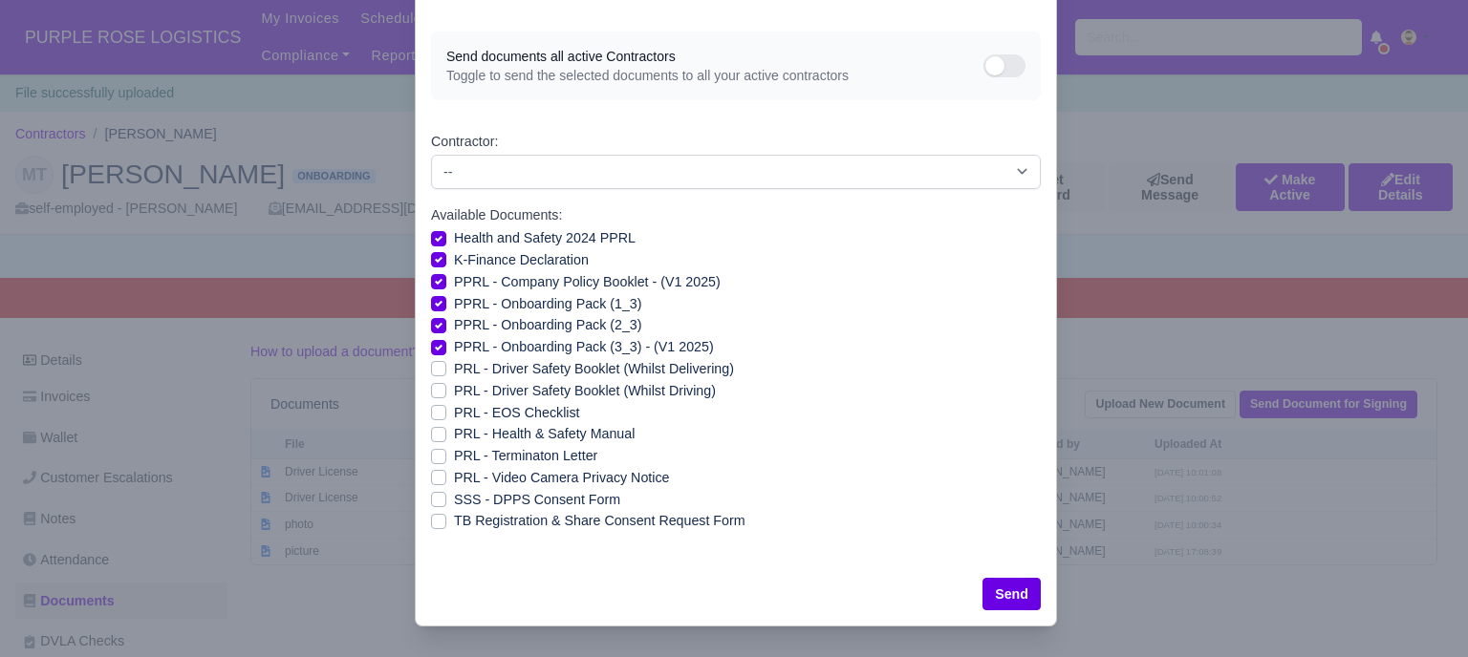
click at [454, 412] on label "PRL - EOS Checklist" at bounding box center [517, 413] width 126 height 22
click at [436, 412] on input "PRL - EOS Checklist" at bounding box center [438, 409] width 15 height 15
click at [454, 412] on label "PRL - EOS Checklist" at bounding box center [517, 413] width 126 height 22
click at [435, 412] on input "PRL - EOS Checklist" at bounding box center [438, 409] width 15 height 15
checkbox input "false"
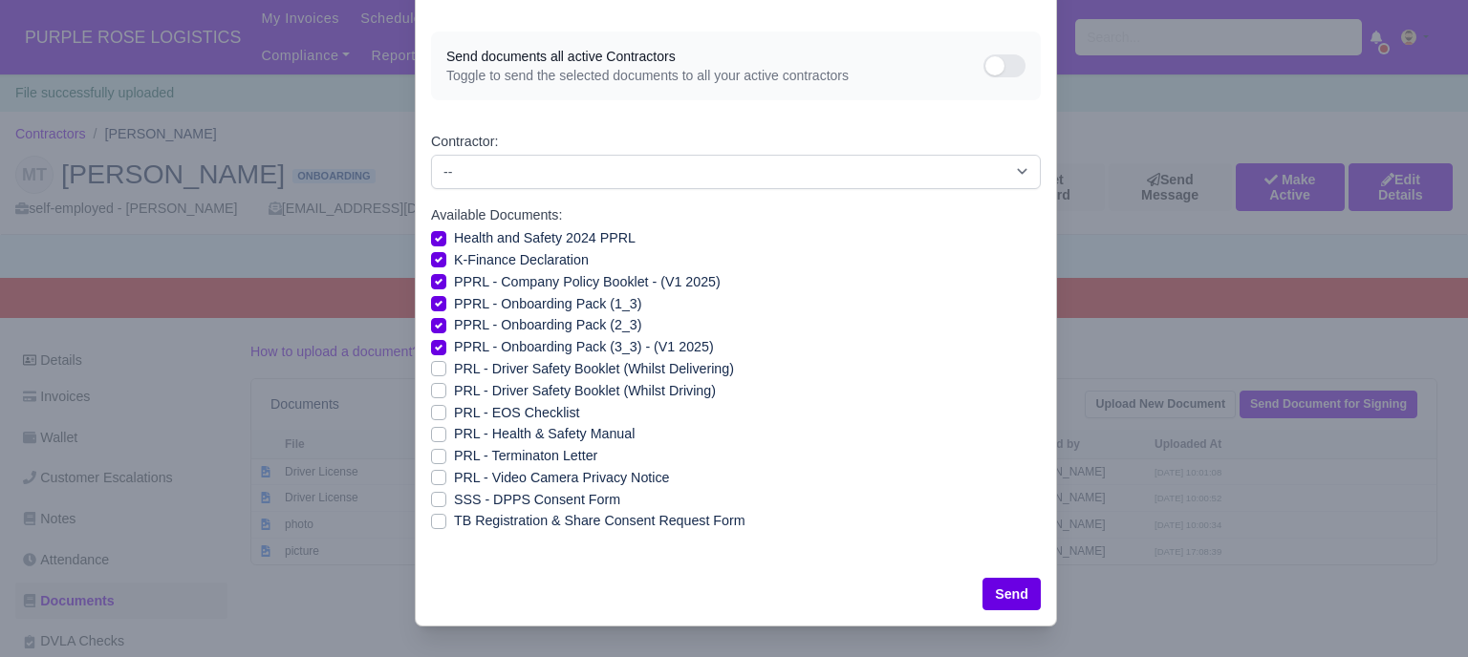
click at [454, 431] on label "PRL - Health & Safety Manual" at bounding box center [544, 434] width 181 height 22
click at [434, 431] on input "PRL - Health & Safety Manual" at bounding box center [438, 430] width 15 height 15
checkbox input "true"
click at [454, 477] on label "PRL - Video Camera Privacy Notice" at bounding box center [561, 478] width 215 height 22
click at [436, 477] on input "PRL - Video Camera Privacy Notice" at bounding box center [438, 474] width 15 height 15
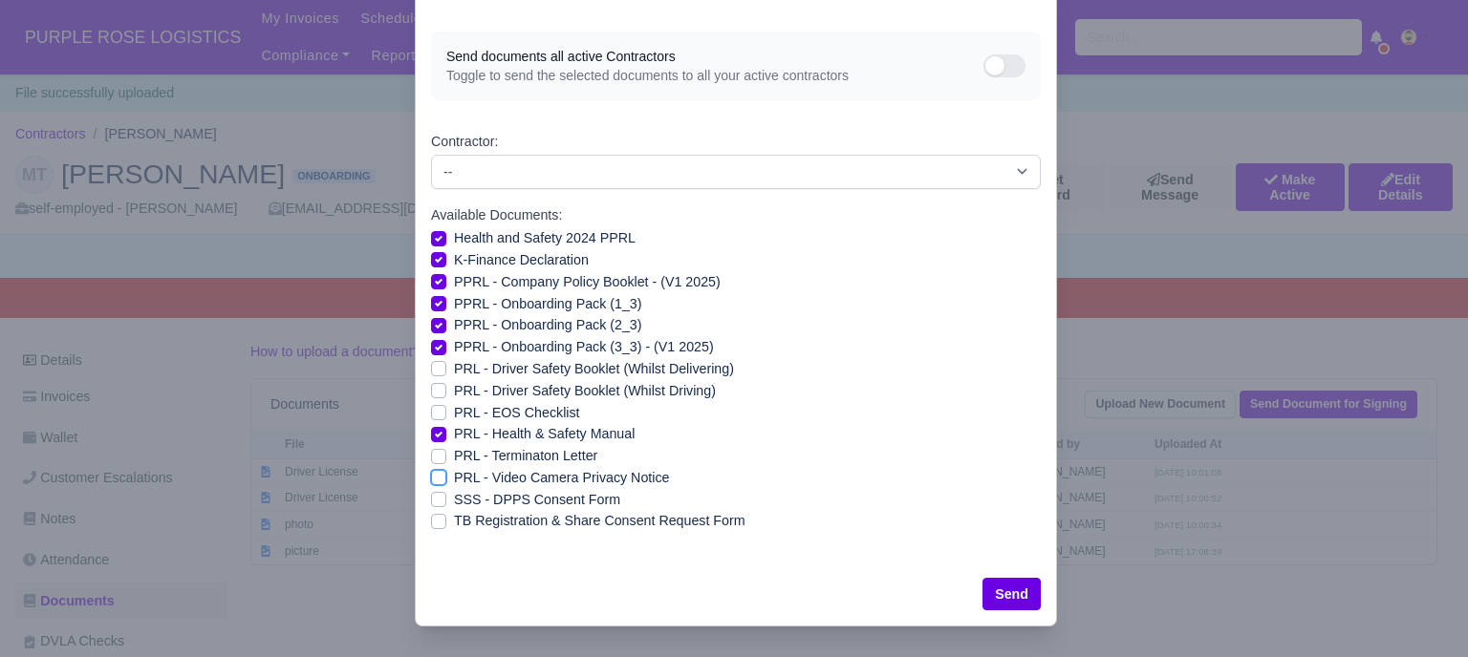
checkbox input "true"
click at [1009, 598] on button "Send" at bounding box center [1011, 594] width 58 height 32
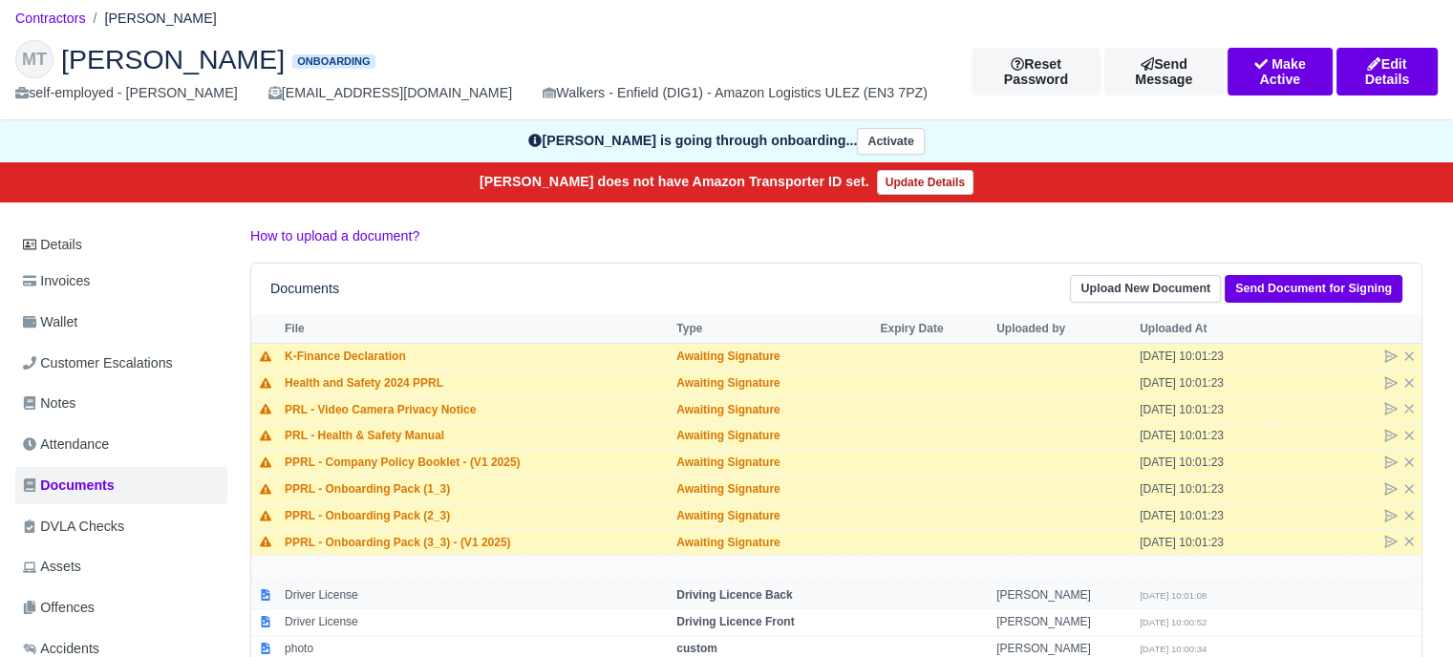
scroll to position [191, 0]
